Goal: Navigation & Orientation: Find specific page/section

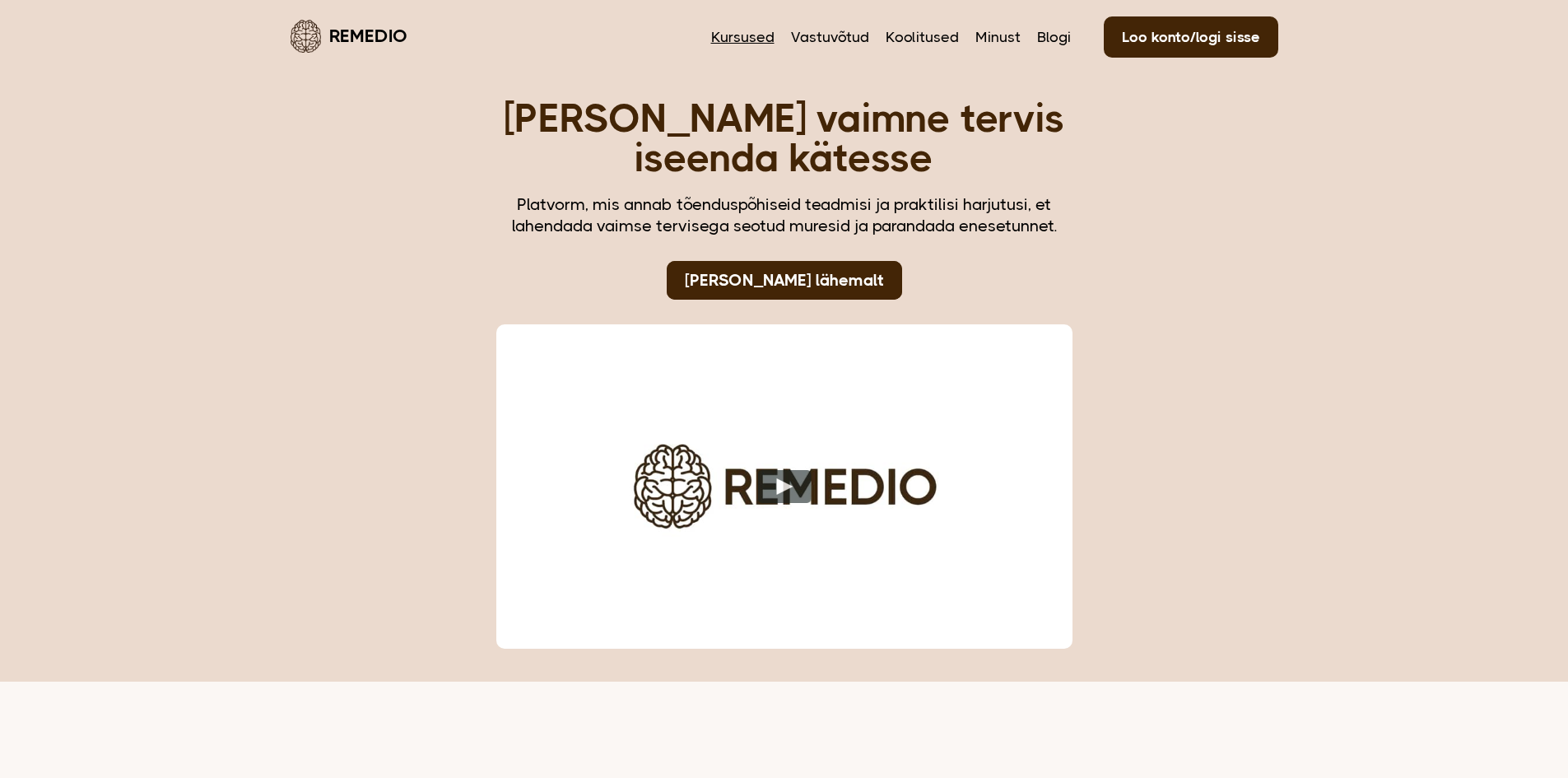
click at [740, 38] on link "Kursused" at bounding box center [743, 38] width 63 height 22
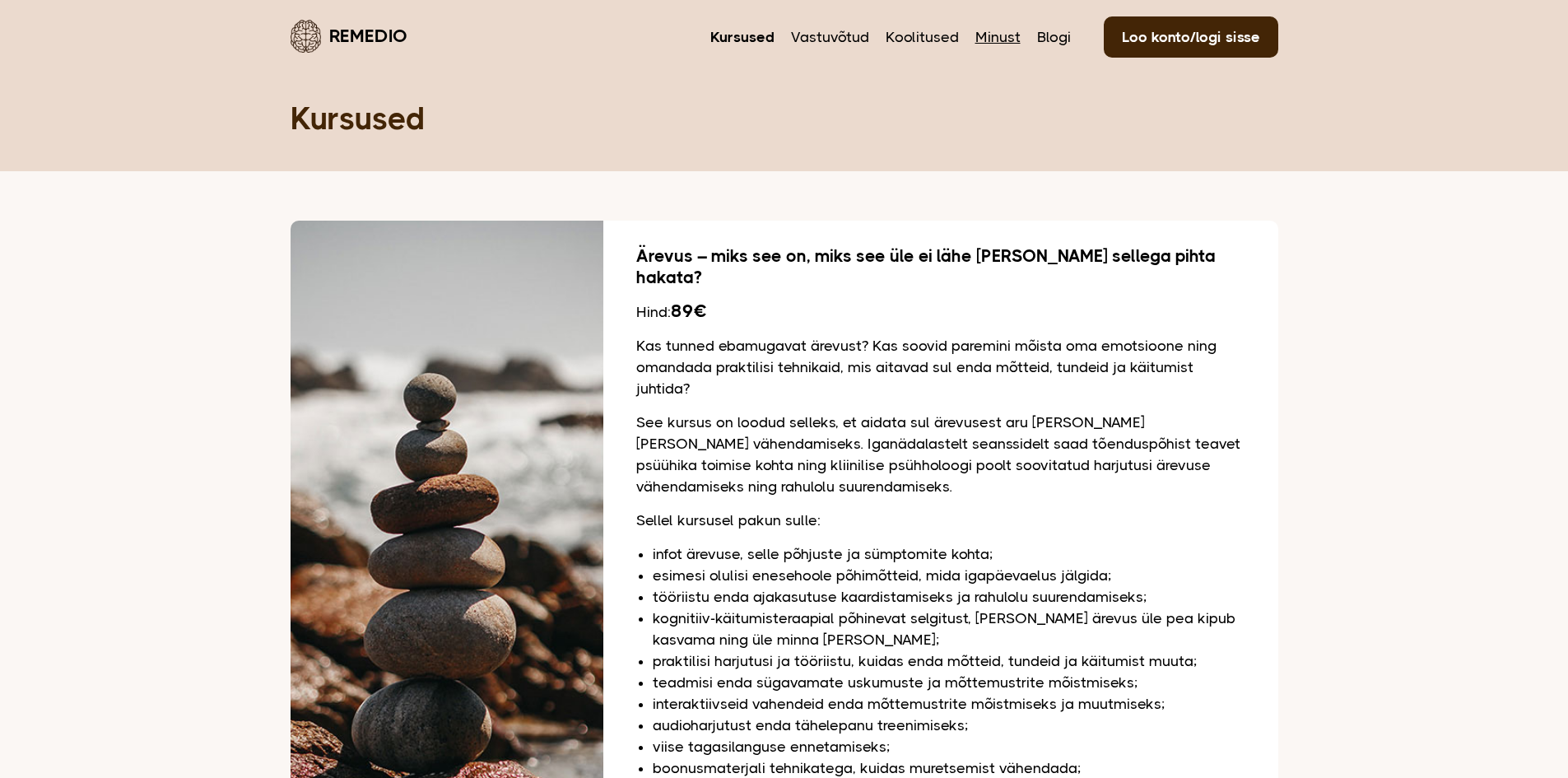
click at [1001, 31] on link "Minust" at bounding box center [998, 38] width 45 height 22
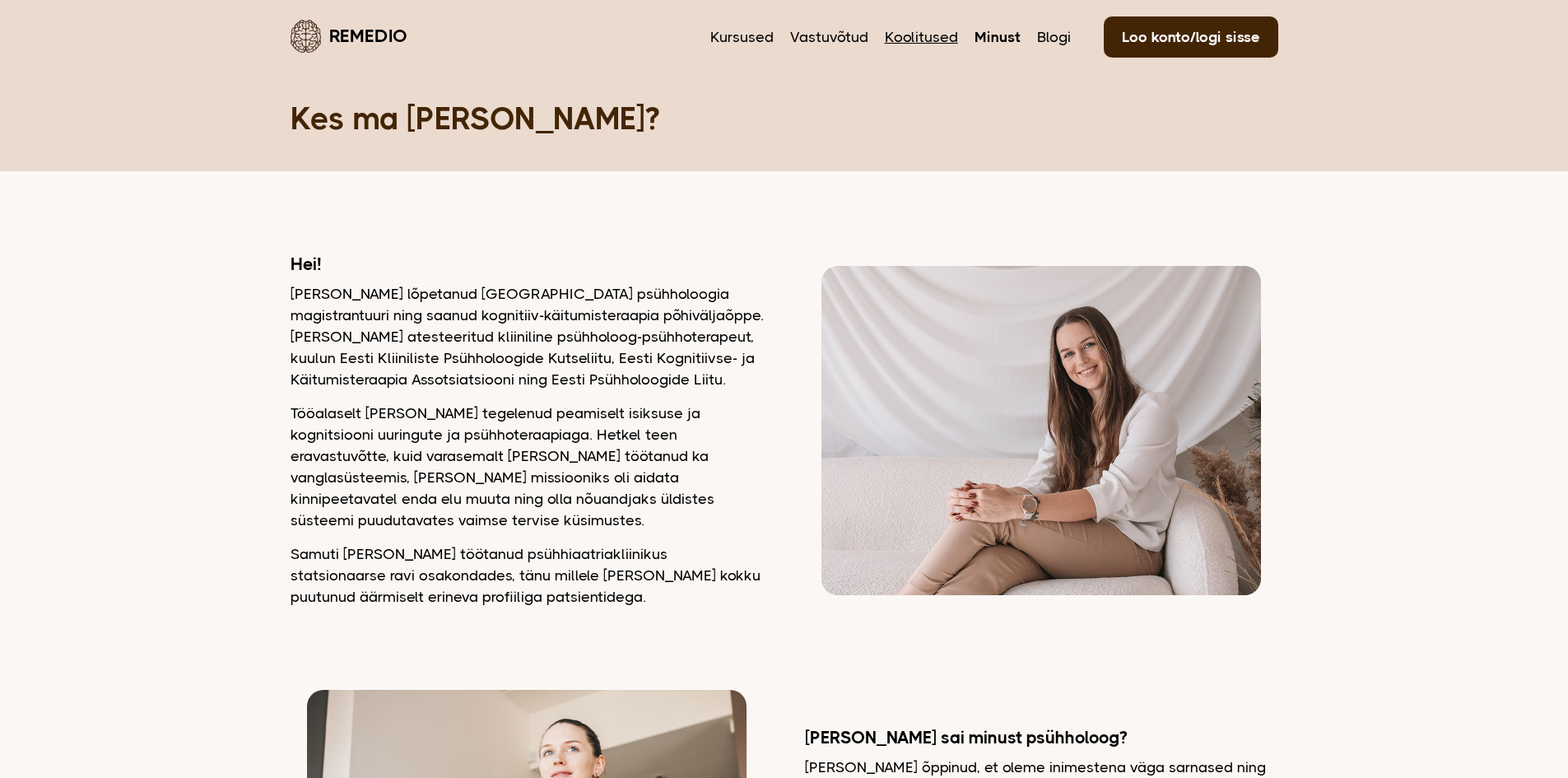
click at [942, 32] on link "Koolitused" at bounding box center [922, 38] width 73 height 22
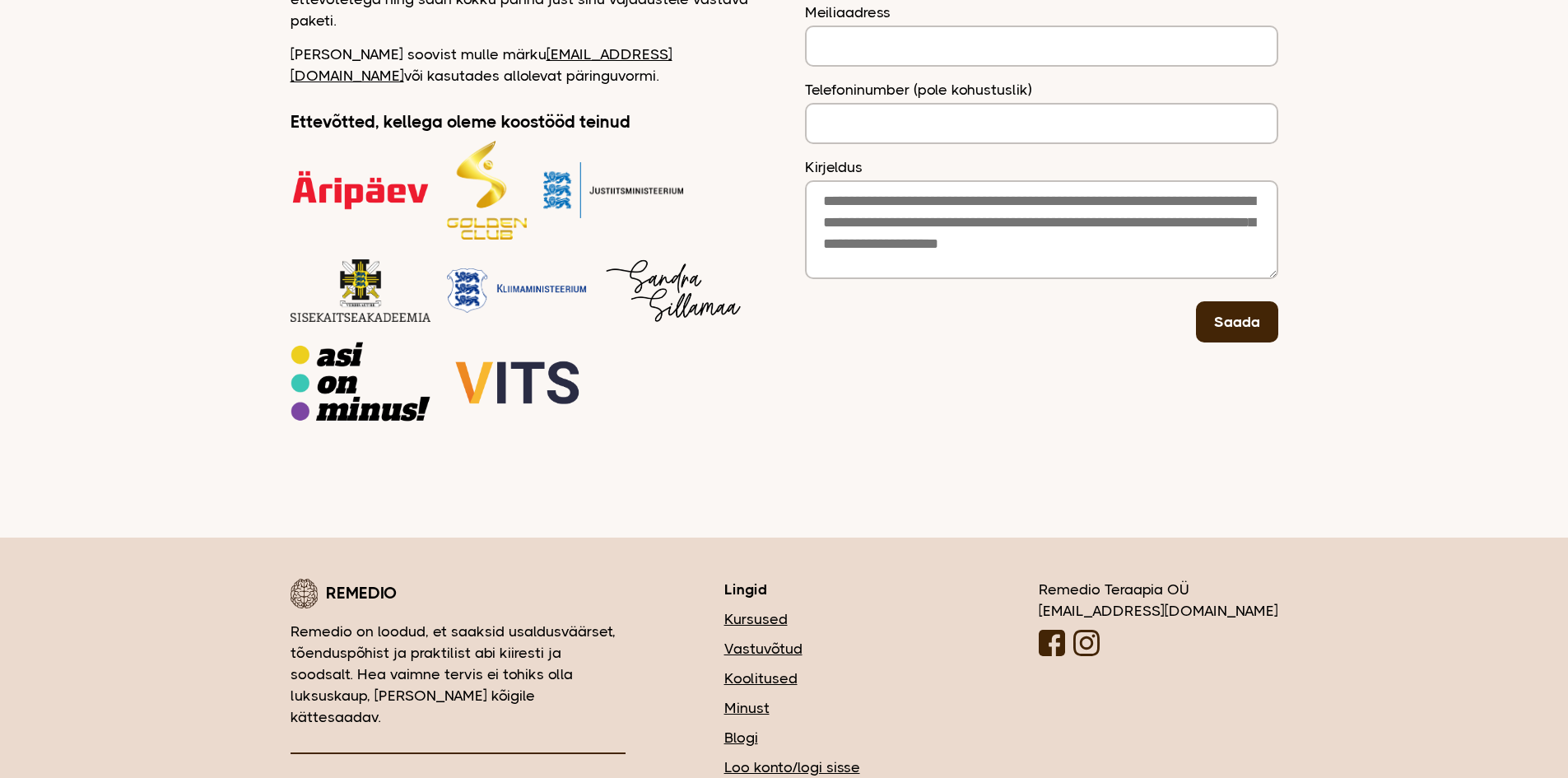
scroll to position [409, 0]
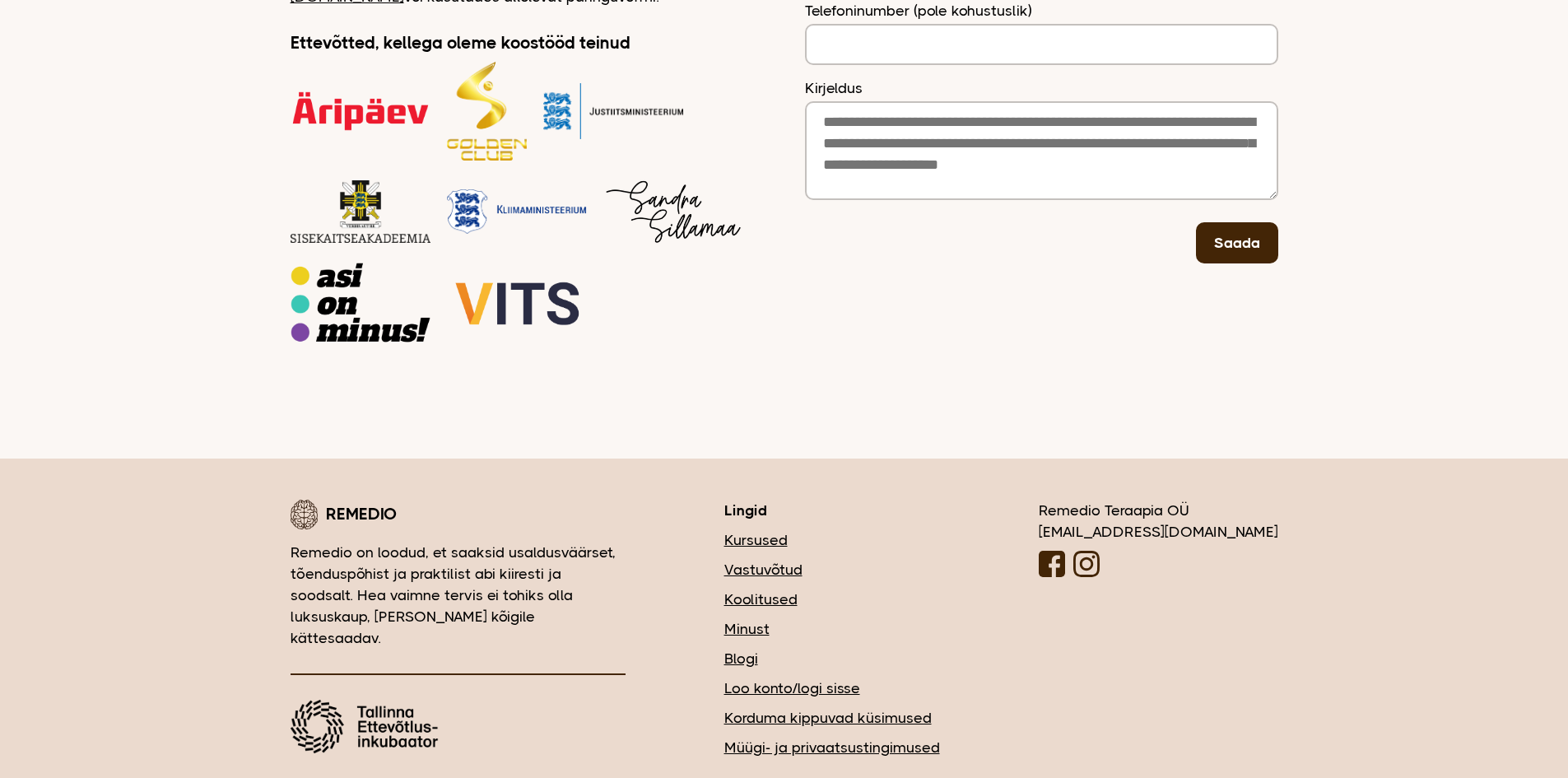
click at [857, 530] on link "Kursused" at bounding box center [832, 540] width 216 height 22
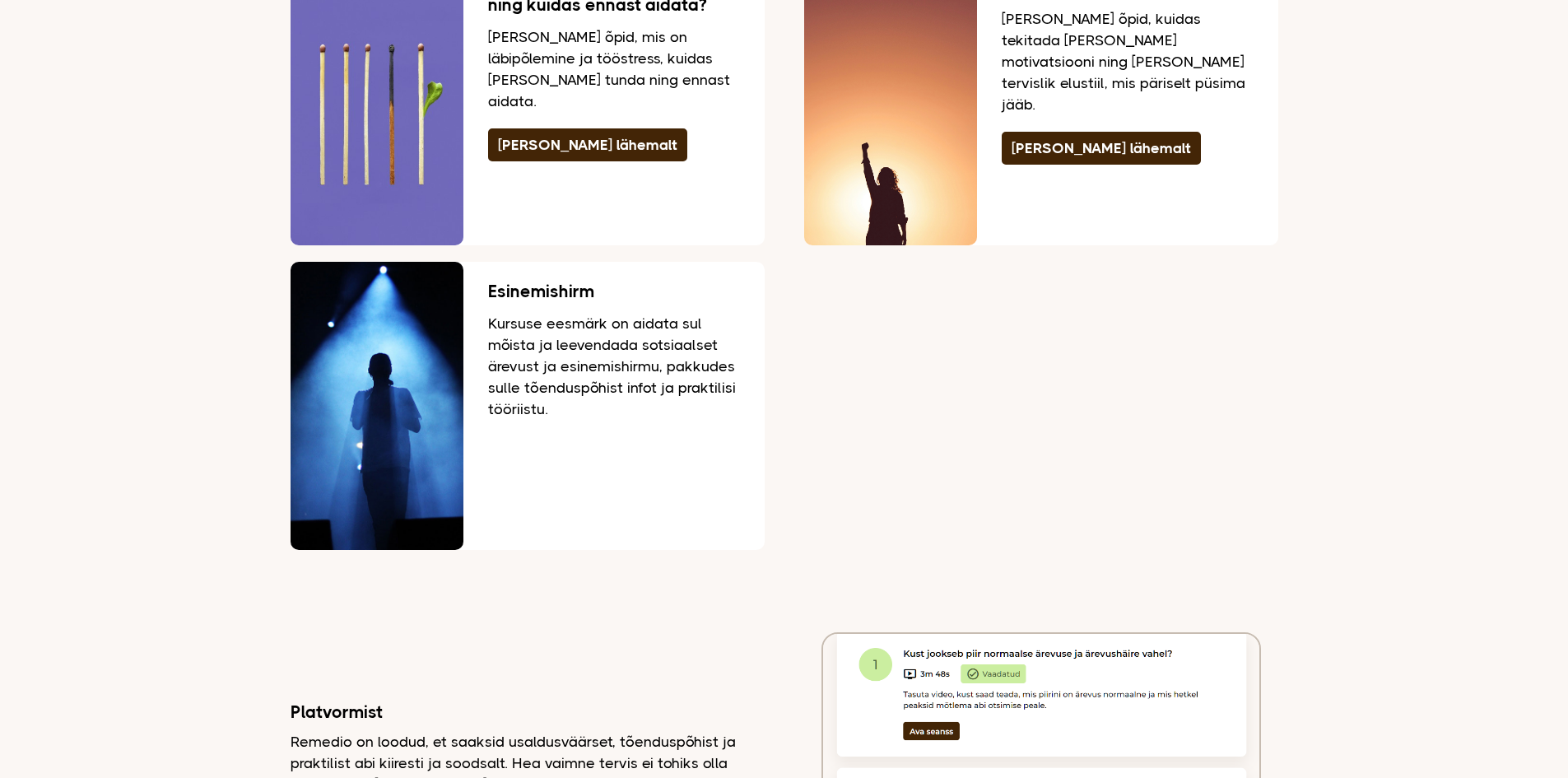
scroll to position [3704, 0]
